Goal: Navigation & Orientation: Find specific page/section

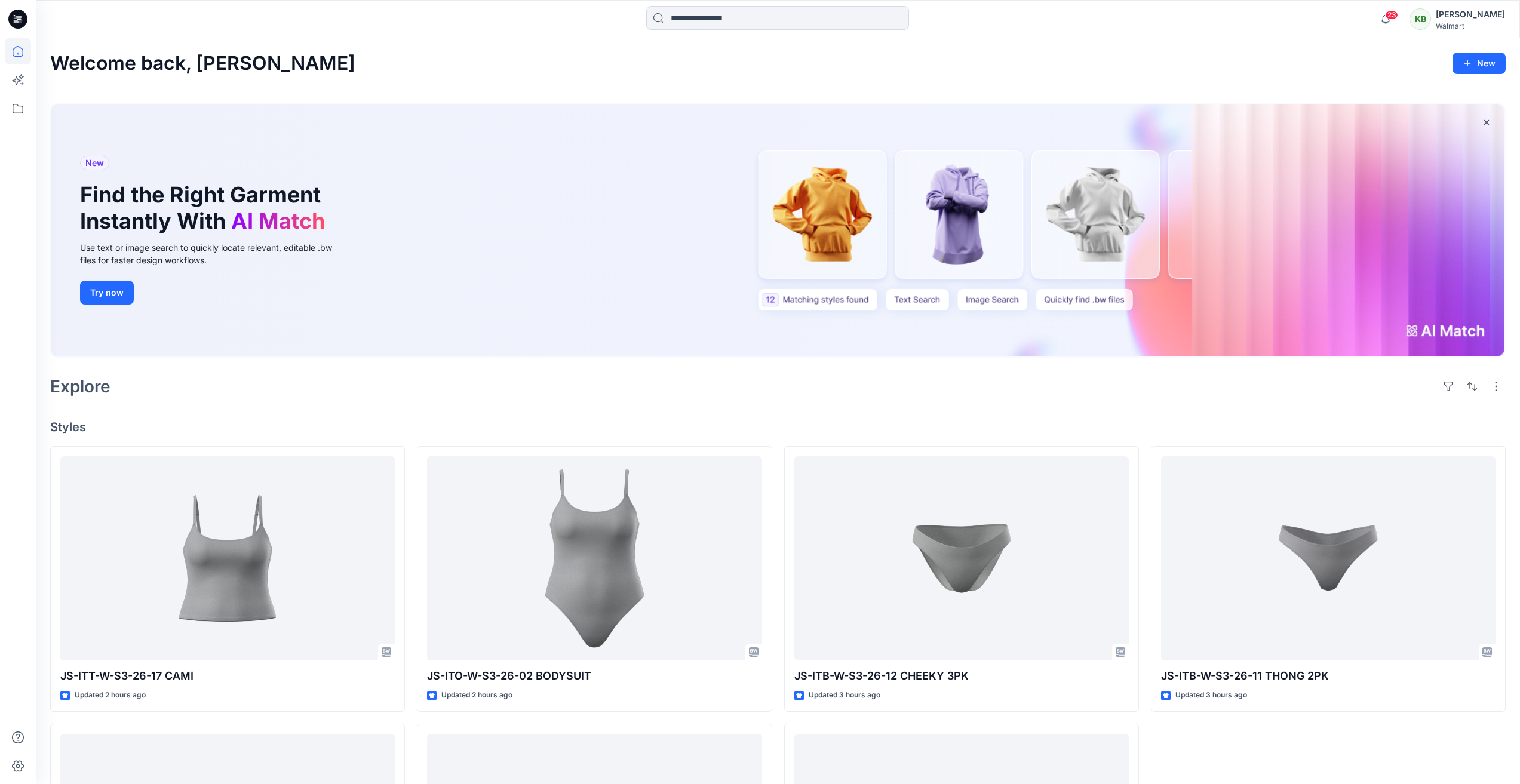
click at [1475, 14] on div "[PERSON_NAME]" at bounding box center [1470, 14] width 70 height 14
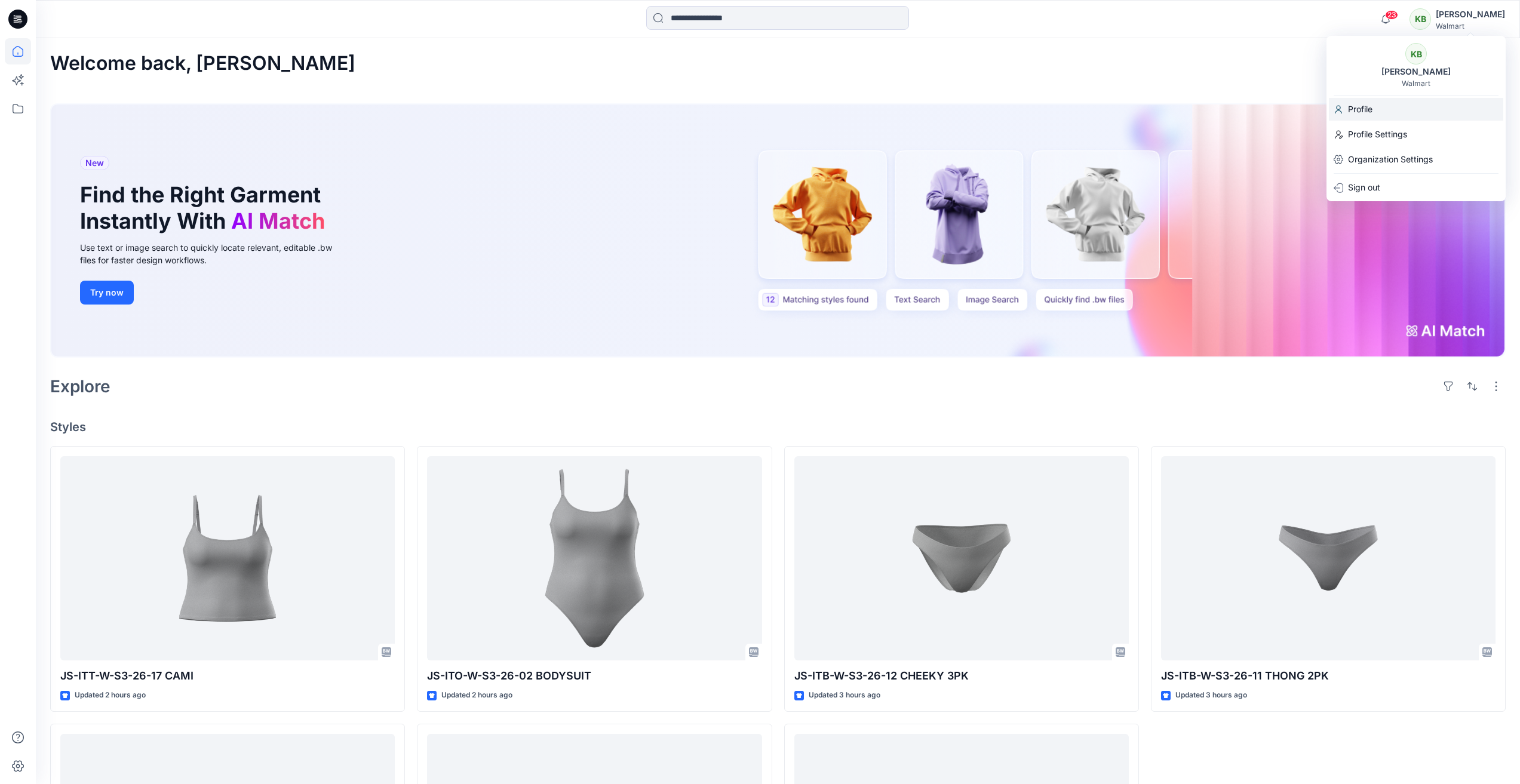
click at [1386, 111] on div "Profile" at bounding box center [1416, 109] width 174 height 22
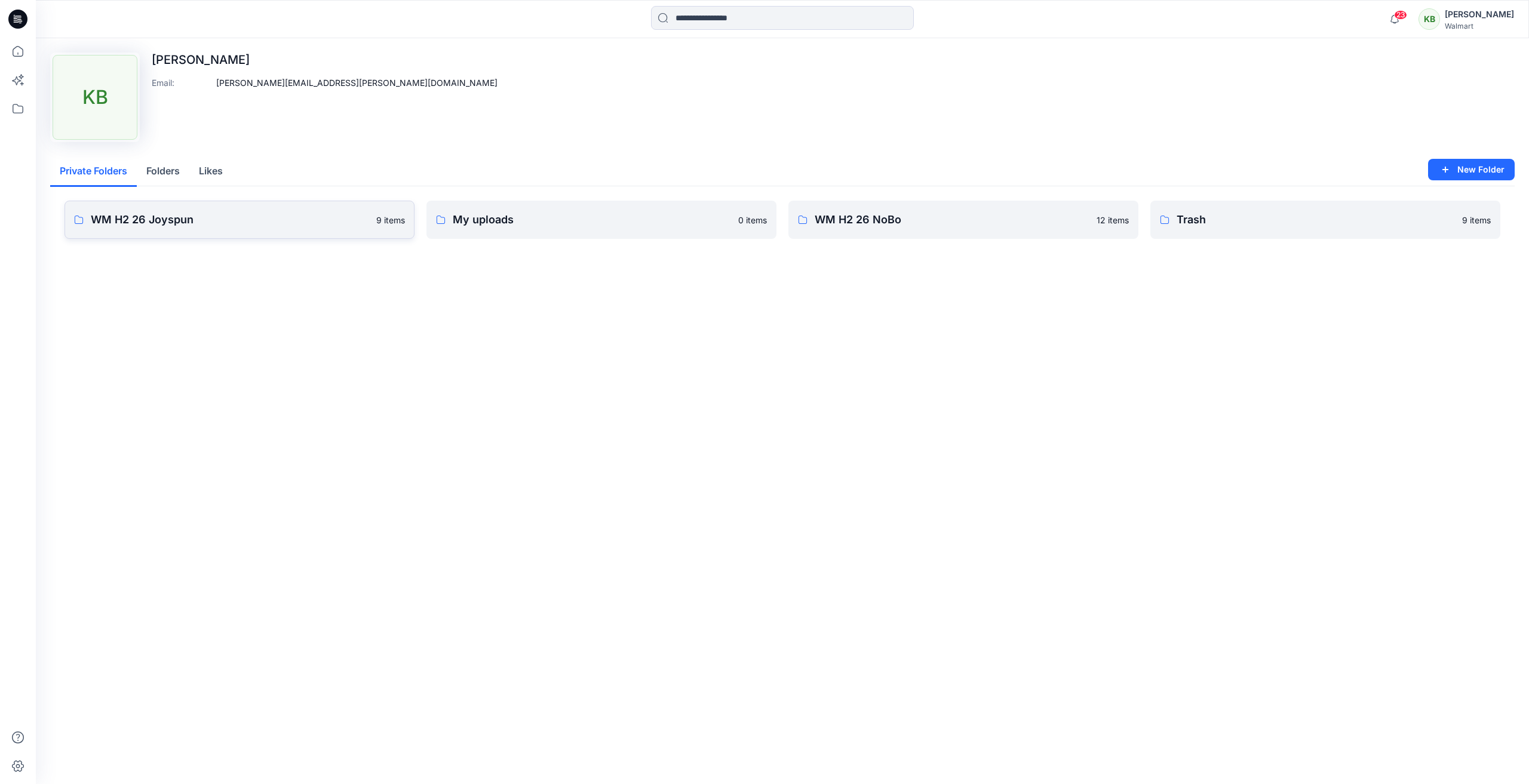
click at [263, 220] on p "WM H2 26 Joyspun" at bounding box center [230, 220] width 278 height 17
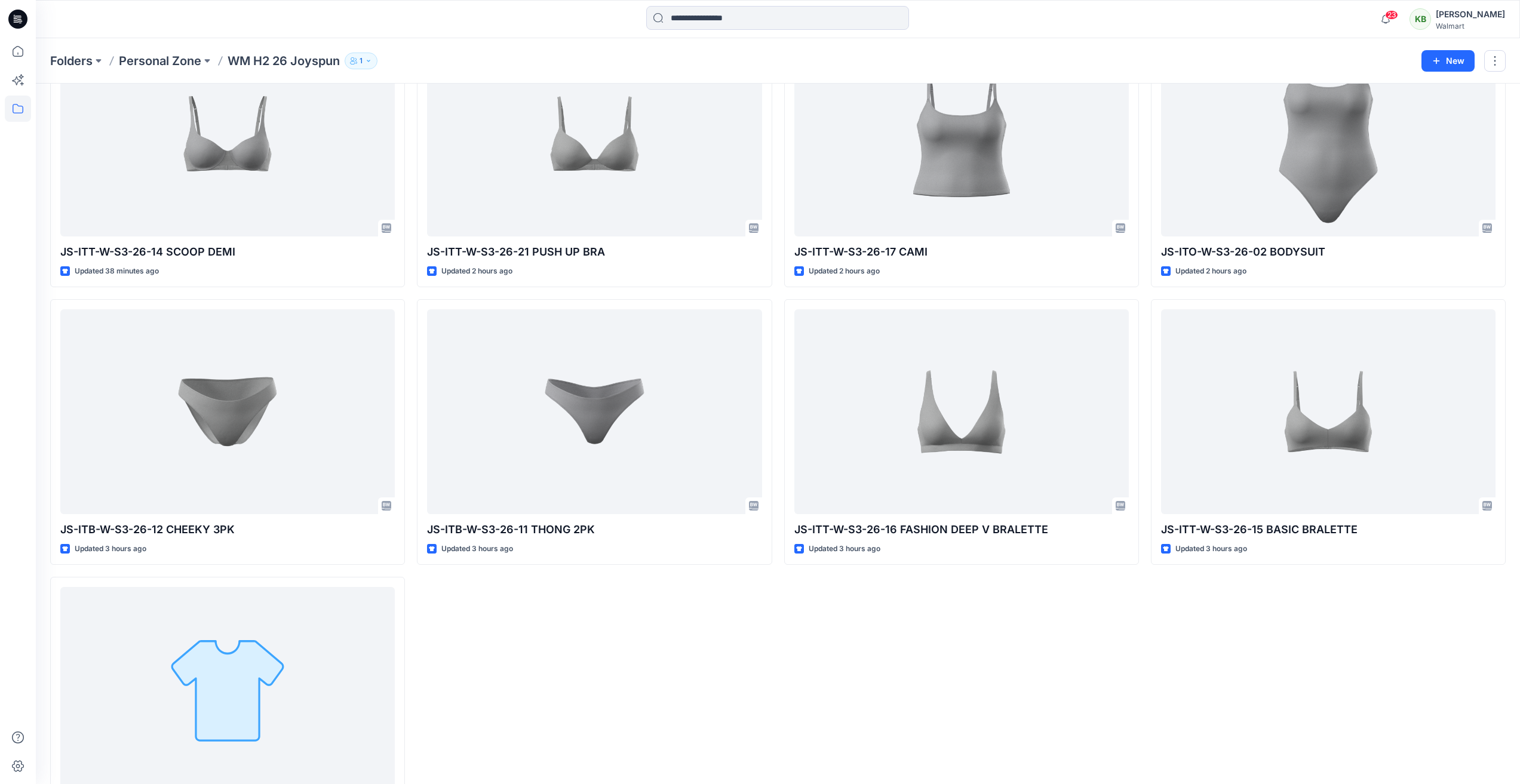
scroll to position [66, 0]
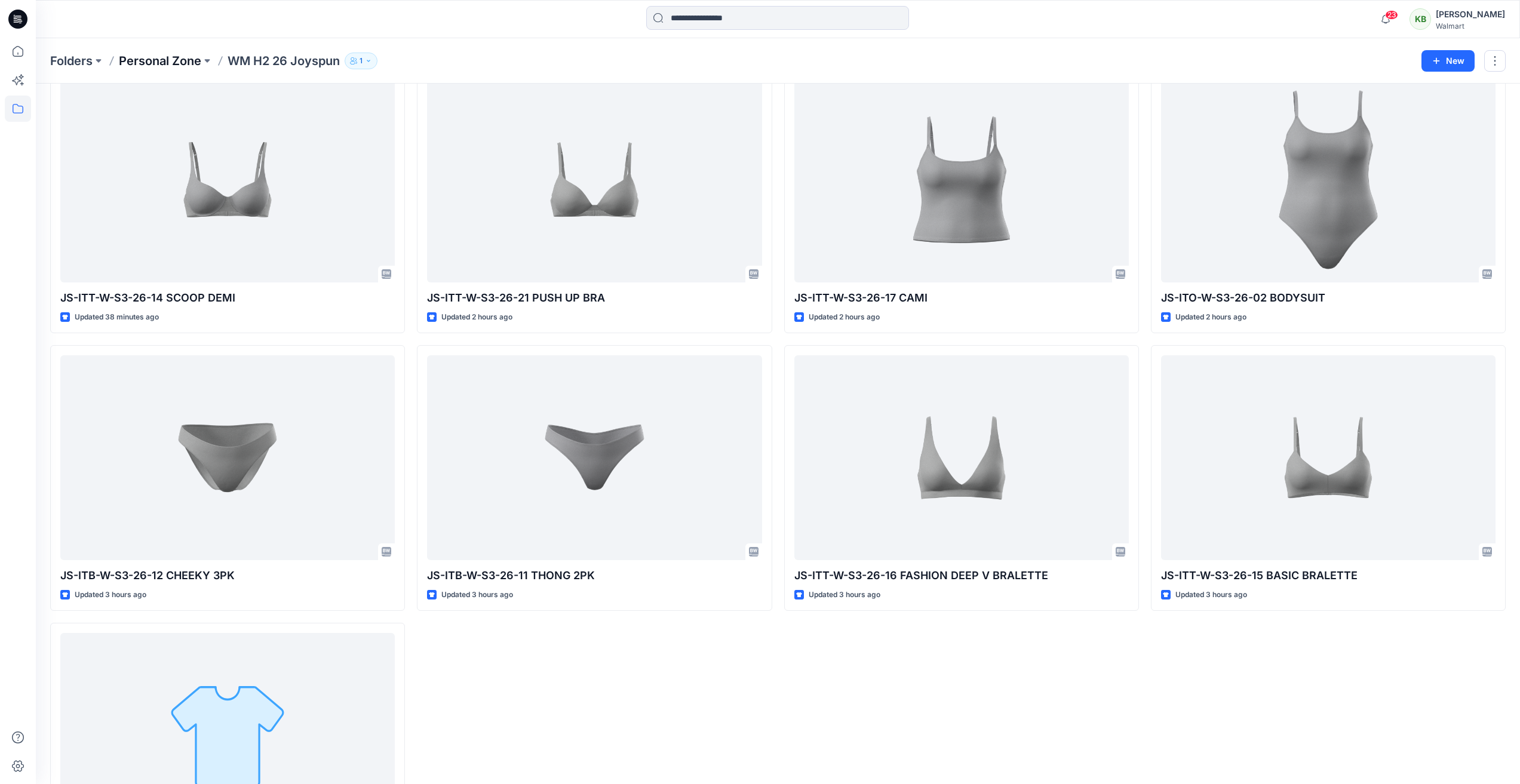
click at [173, 58] on p "Personal Zone" at bounding box center [159, 61] width 82 height 17
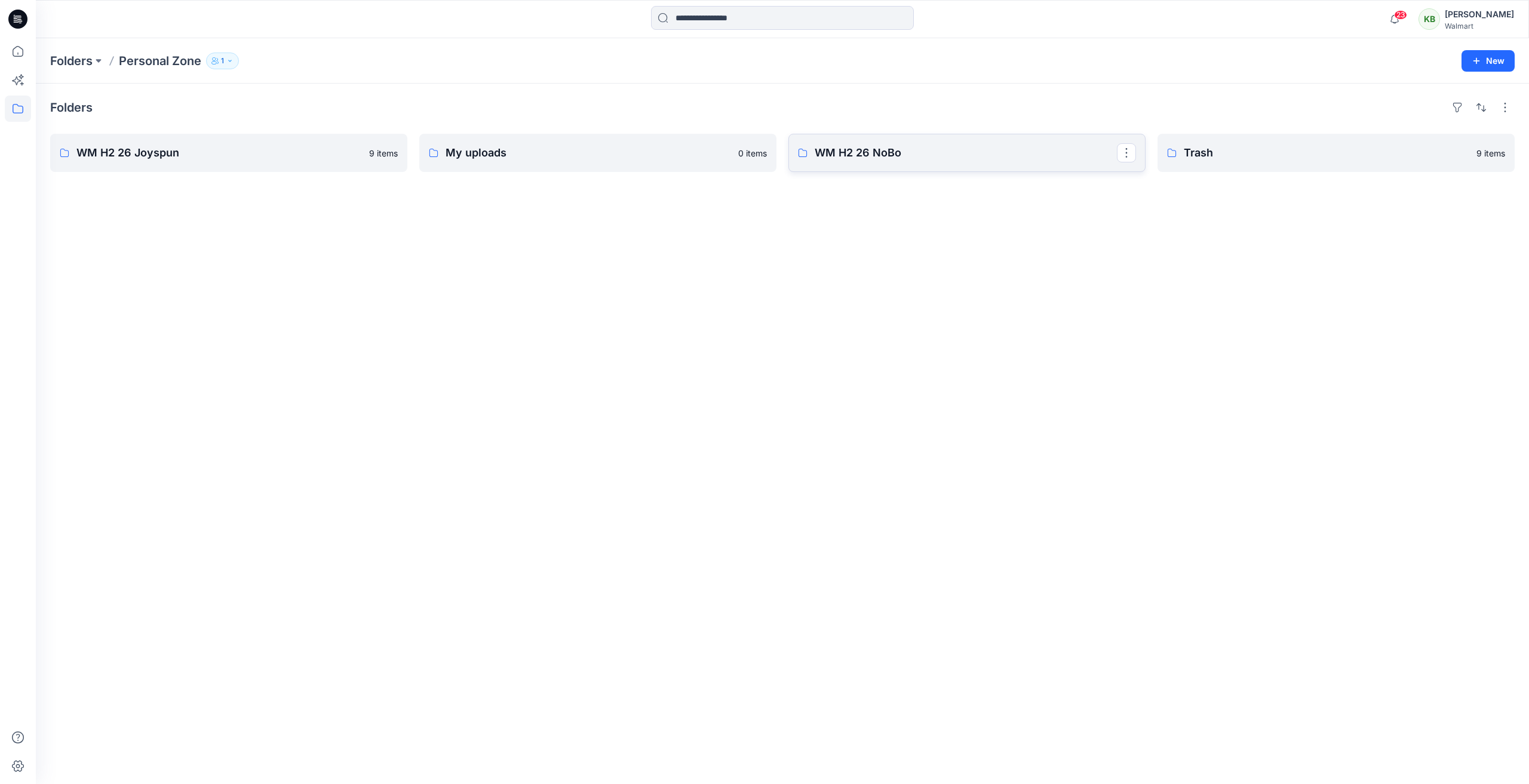
click at [973, 155] on p "WM H2 26 NoBo" at bounding box center [965, 153] width 302 height 17
